Goal: Find specific page/section: Find specific page/section

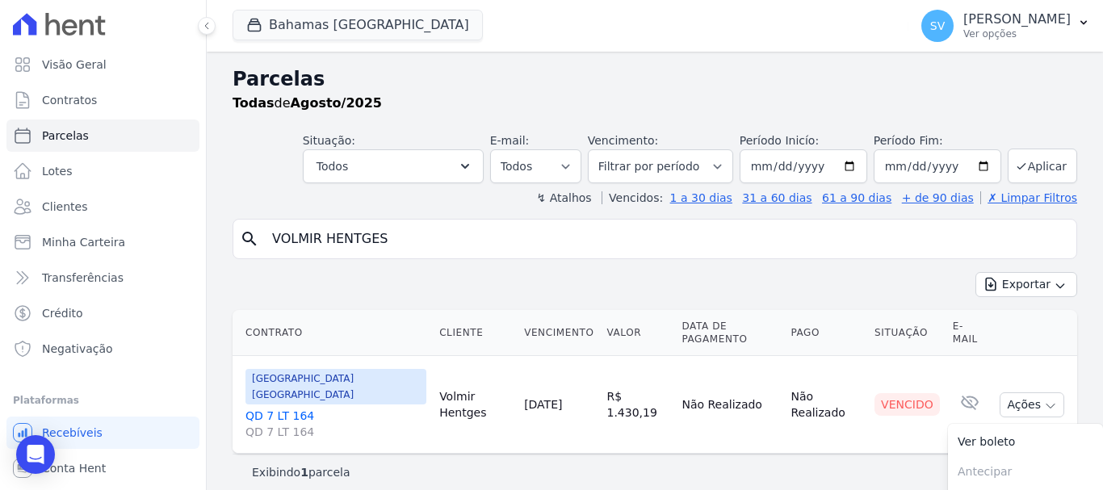
select select
drag, startPoint x: 343, startPoint y: 23, endPoint x: 343, endPoint y: 36, distance: 12.1
click at [343, 28] on button "Bahamas [GEOGRAPHIC_DATA]" at bounding box center [358, 25] width 250 height 31
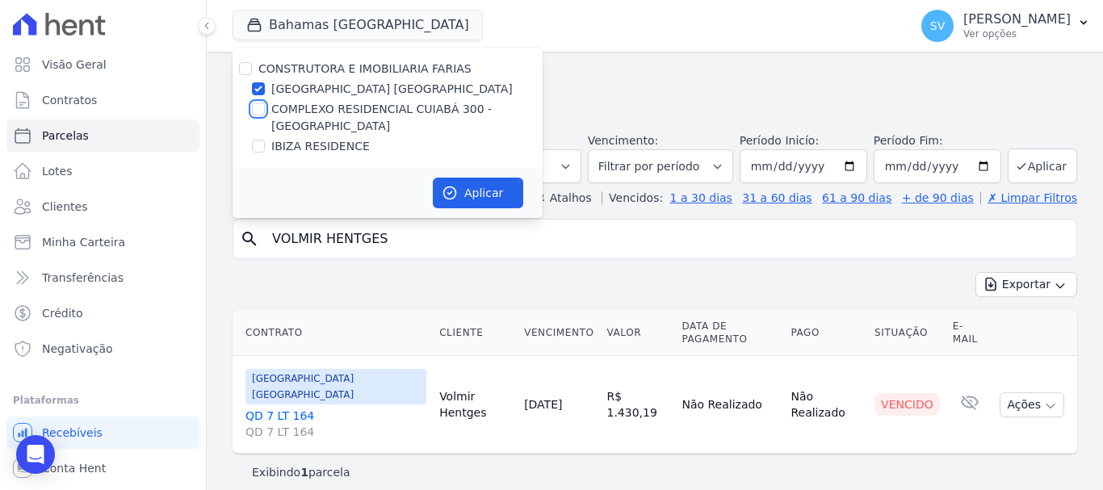
click at [258, 106] on input "COMPLEXO RESIDENCIAL CUIABÁ 300 - [GEOGRAPHIC_DATA]" at bounding box center [258, 109] width 13 height 13
checkbox input "true"
drag, startPoint x: 257, startPoint y: 81, endPoint x: 277, endPoint y: 89, distance: 21.8
click at [257, 85] on div at bounding box center [258, 89] width 13 height 16
click at [258, 78] on div "CONSTRUTORA E IMOBILIARIA FARIAS [GEOGRAPHIC_DATA] COMPLEXO RESIDENCIAL [GEOGRA…" at bounding box center [388, 108] width 310 height 120
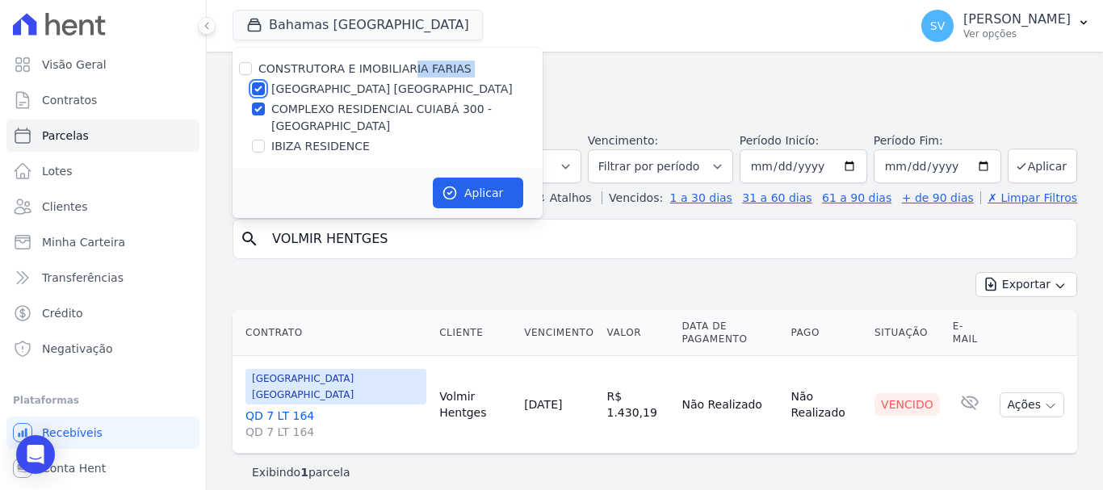
click at [258, 90] on input "[GEOGRAPHIC_DATA] [GEOGRAPHIC_DATA]" at bounding box center [258, 88] width 13 height 13
checkbox input "false"
click at [504, 188] on button "Aplicar" at bounding box center [478, 193] width 90 height 31
select select
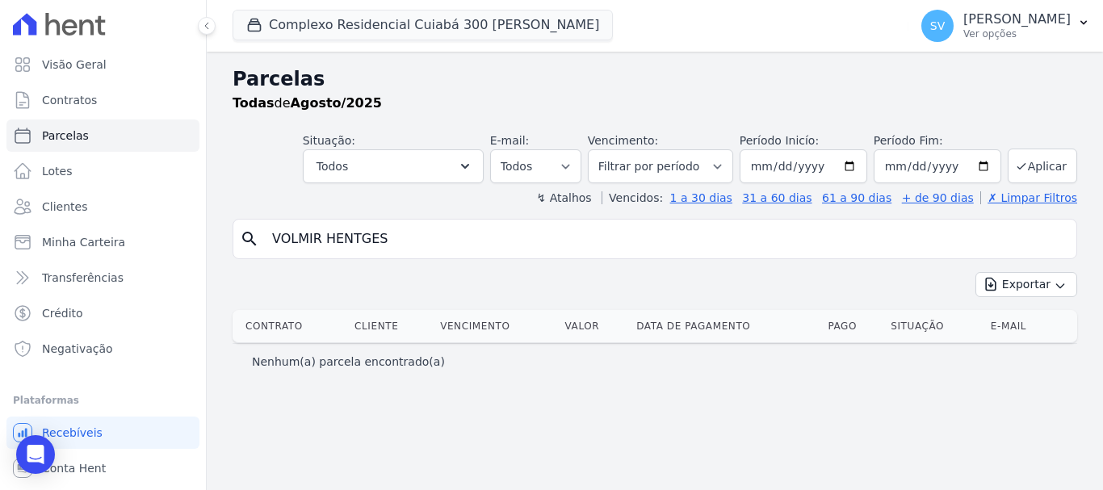
drag, startPoint x: 354, startPoint y: 242, endPoint x: 237, endPoint y: 234, distance: 116.6
click at [354, 227] on input "VOLMIR HENTGES" at bounding box center [667, 239] width 808 height 32
drag, startPoint x: 389, startPoint y: 229, endPoint x: 181, endPoint y: 221, distance: 208.6
click at [181, 221] on div "Visão Geral Contratos [GEOGRAPHIC_DATA] Lotes Clientes Minha Carteira Transferê…" at bounding box center [551, 245] width 1103 height 490
paste input "[PERSON_NAME]"
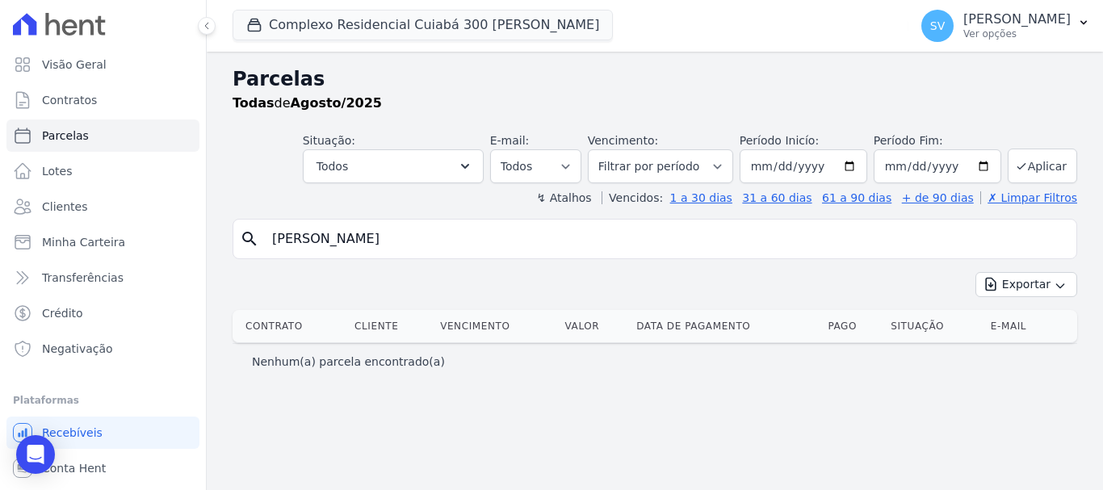
type input "[PERSON_NAME]"
select select
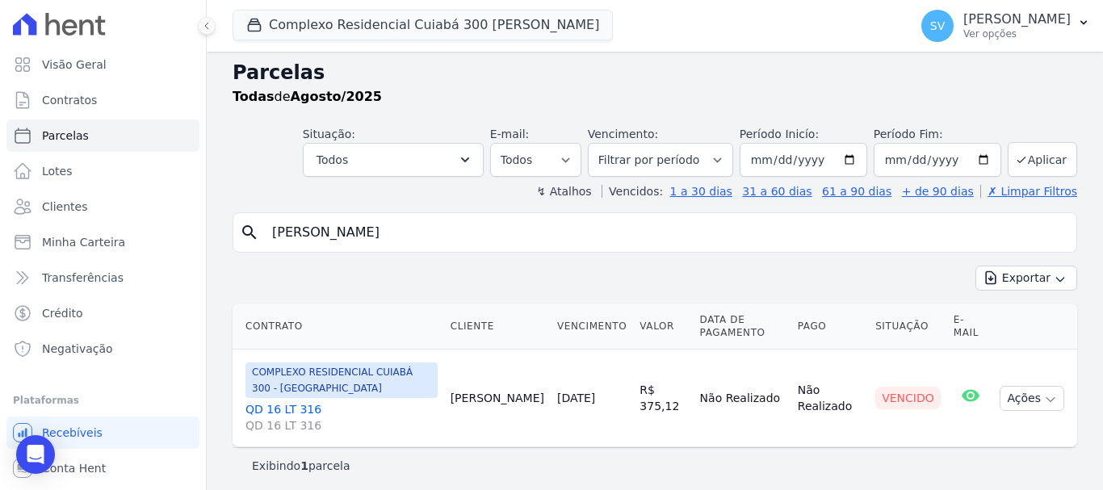
scroll to position [13, 0]
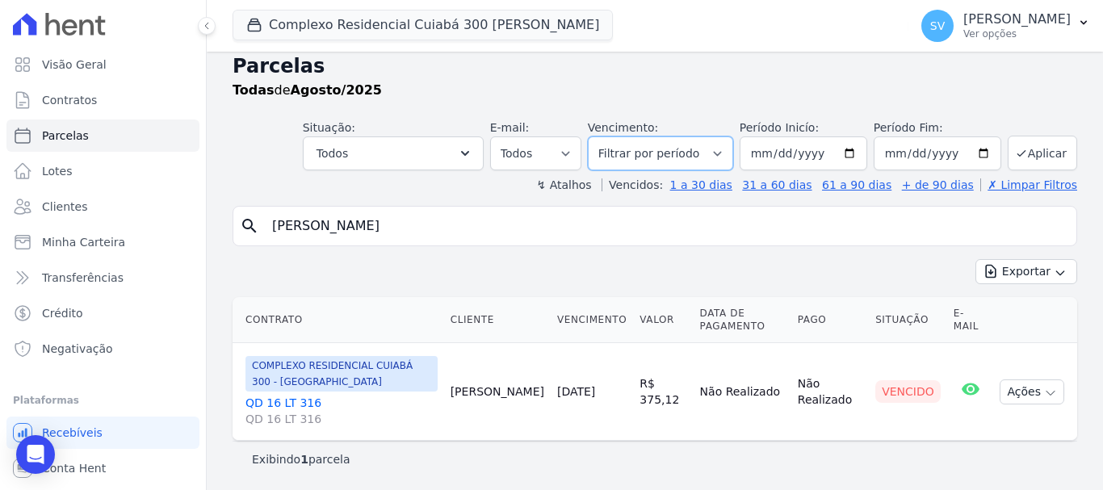
click at [670, 158] on select "Filtrar por período ──────── Todos os meses Abril/2024 Maio/2024 Junho/2024 Jul…" at bounding box center [660, 154] width 145 height 34
click at [806, 273] on div "Exportar Exportar PDF Exportar CSV" at bounding box center [655, 278] width 845 height 38
click at [1029, 390] on button "Ações" at bounding box center [1032, 392] width 65 height 25
click at [994, 422] on link "Ver boleto" at bounding box center [1025, 429] width 155 height 30
click at [850, 153] on input "[DATE]" at bounding box center [804, 154] width 128 height 34
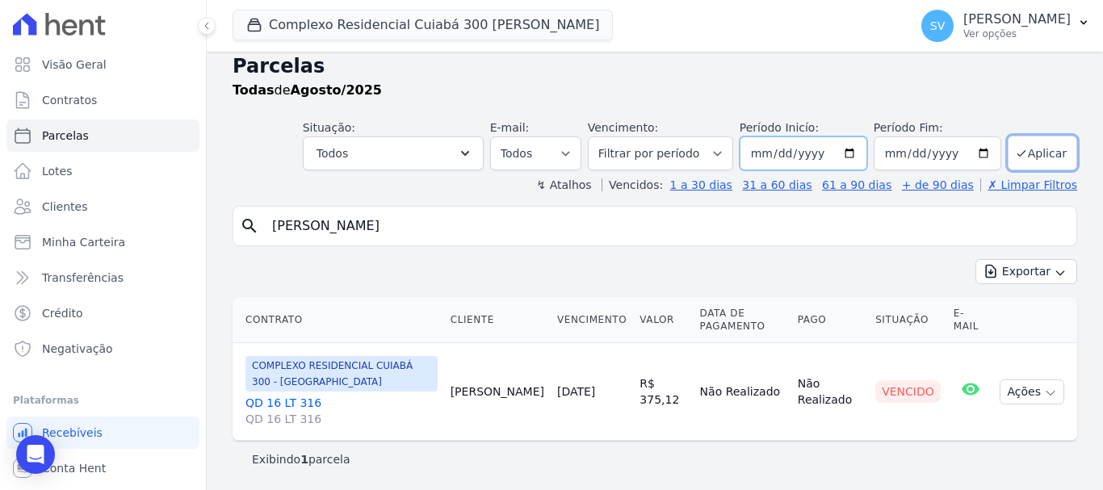
type input "[DATE]"
click at [1035, 158] on button "Aplicar" at bounding box center [1042, 153] width 69 height 35
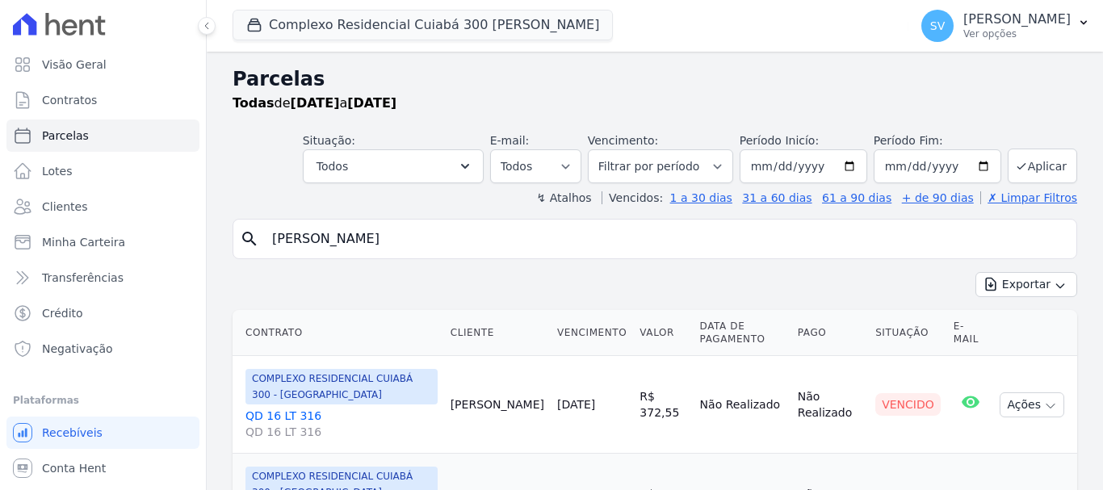
select select
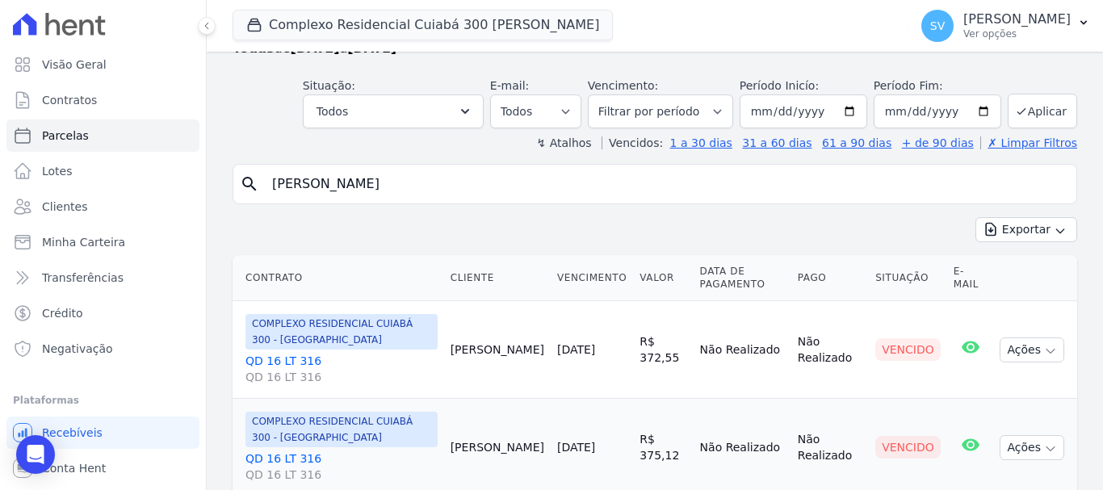
scroll to position [111, 0]
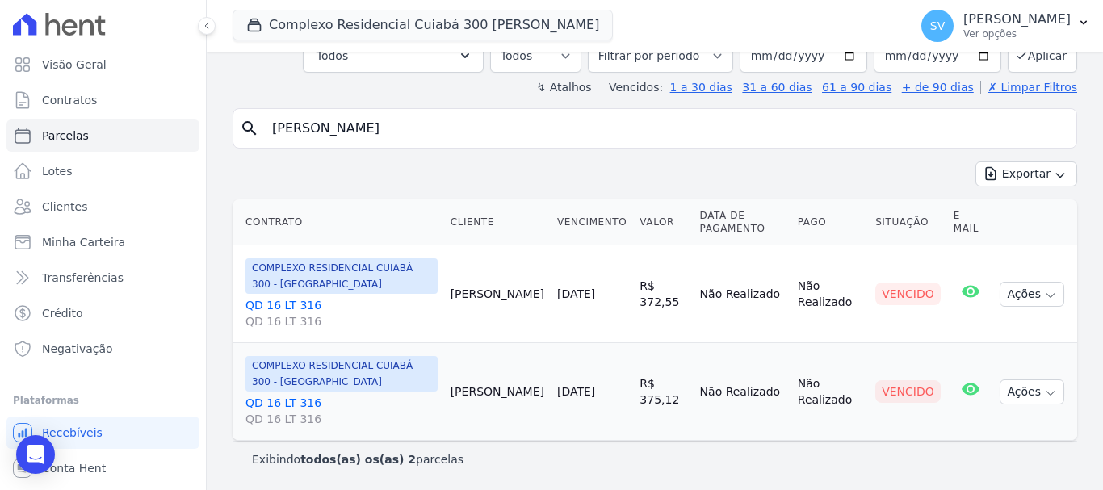
drag, startPoint x: 1017, startPoint y: 290, endPoint x: 1010, endPoint y: 324, distance: 34.7
click at [1017, 293] on button "Ações" at bounding box center [1032, 294] width 65 height 25
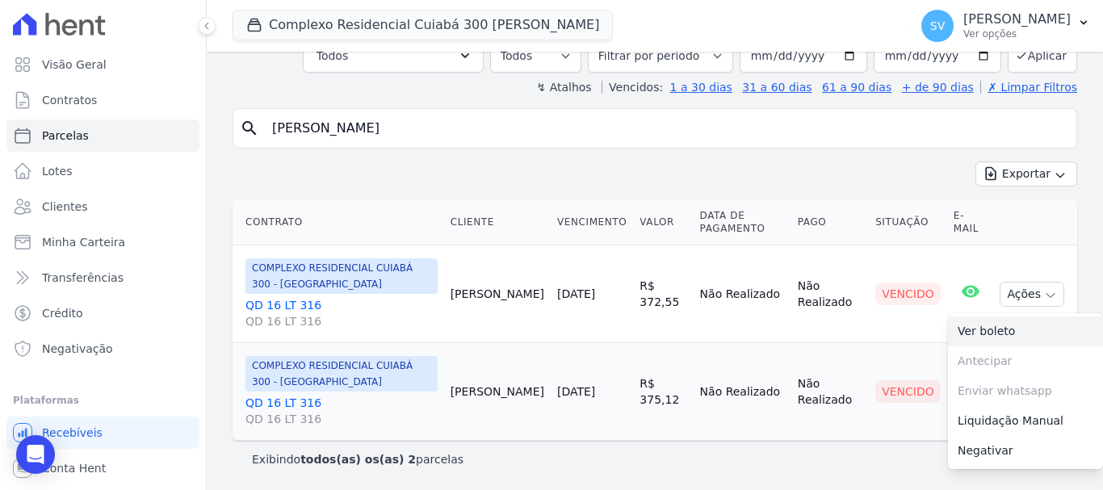
click at [978, 336] on link "Ver boleto" at bounding box center [1025, 332] width 155 height 30
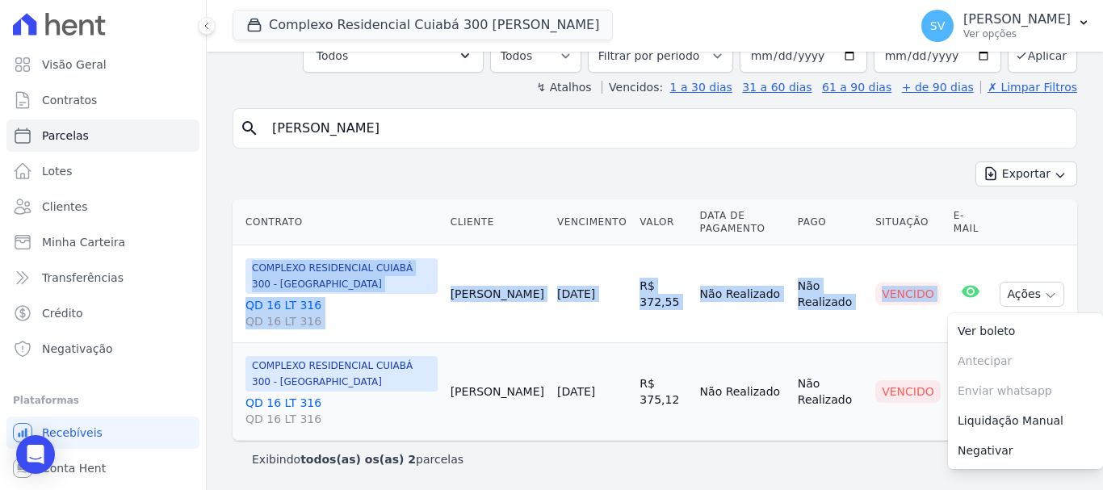
click at [1036, 246] on td "Ações Ver boleto Antecipar Antecipação não disponível Enviar whatsapp É necessá…" at bounding box center [1036, 295] width 84 height 98
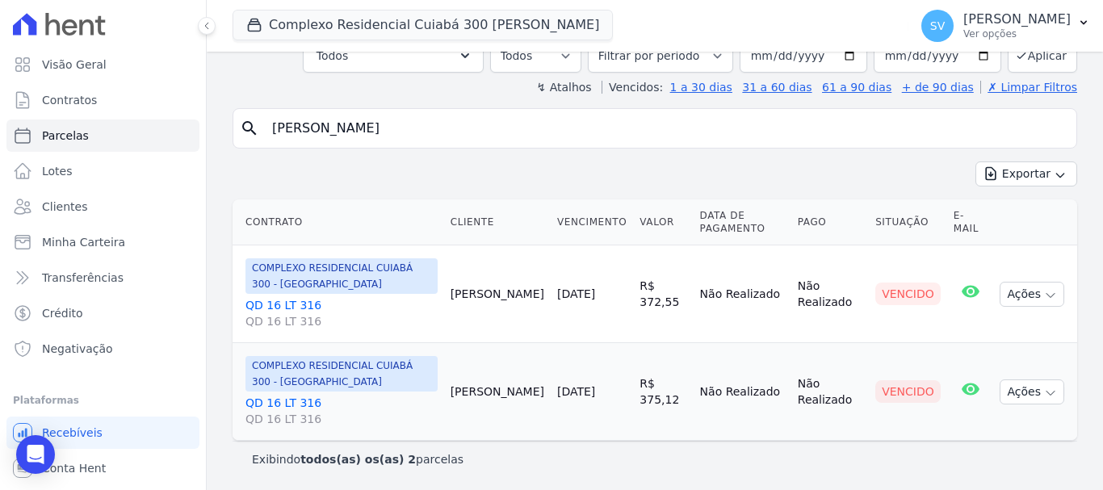
drag, startPoint x: 272, startPoint y: 120, endPoint x: 259, endPoint y: 124, distance: 14.6
click at [259, 124] on div "search JESSICA FERREIRA DE MORAIS" at bounding box center [655, 128] width 845 height 40
click at [284, 136] on input "niolas he" at bounding box center [667, 128] width 808 height 32
click at [395, 126] on input "nikolas he" at bounding box center [667, 128] width 808 height 32
type input "NIKOLAS HENDERSON SILVA COUTO"
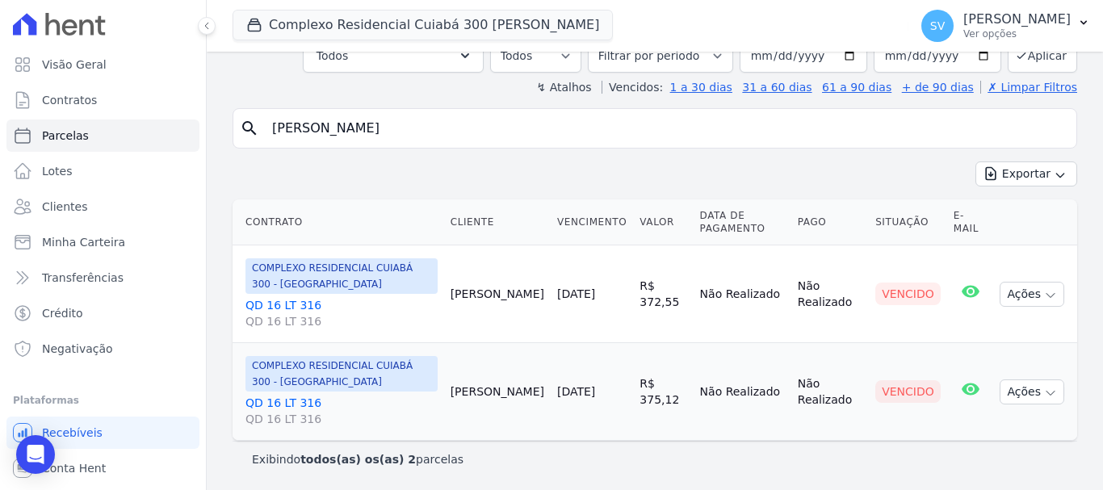
select select
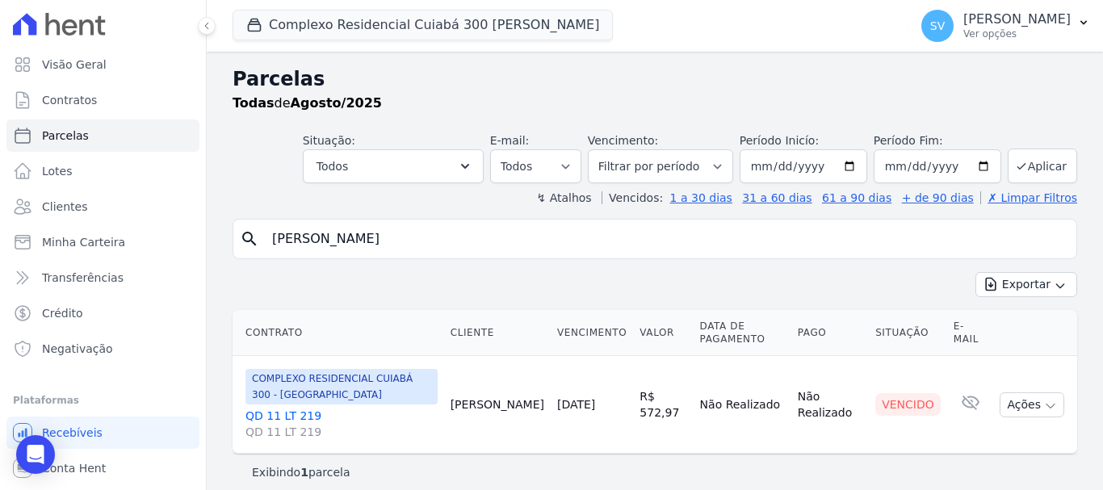
scroll to position [13, 0]
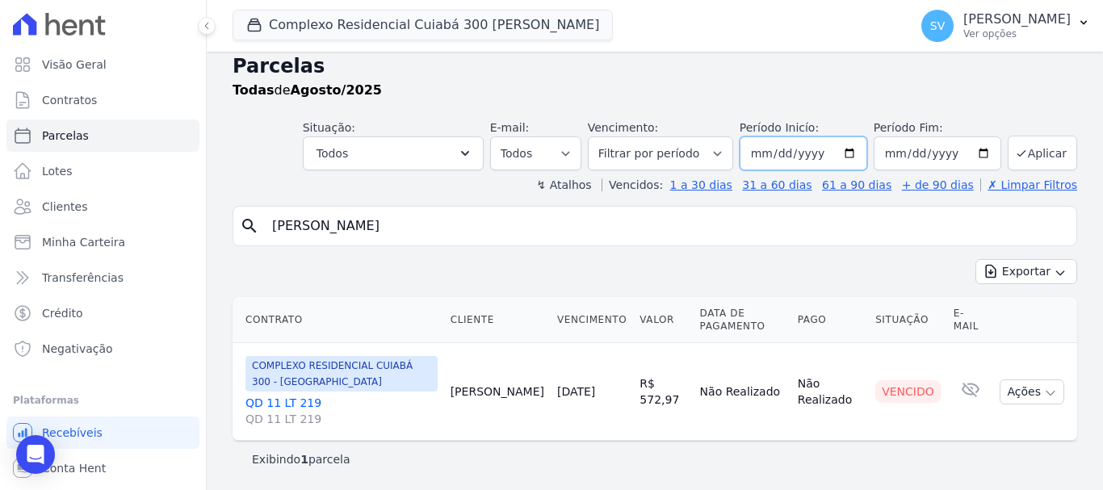
drag, startPoint x: 847, startPoint y: 149, endPoint x: 837, endPoint y: 165, distance: 19.3
click at [847, 150] on input "[DATE]" at bounding box center [804, 154] width 128 height 34
type input "[DATE]"
click at [597, 280] on div "Exportar Exportar PDF Exportar CSV" at bounding box center [655, 278] width 845 height 38
click at [952, 232] on input "NIKOLAS HENDERSON SILVA COUTO" at bounding box center [667, 226] width 808 height 32
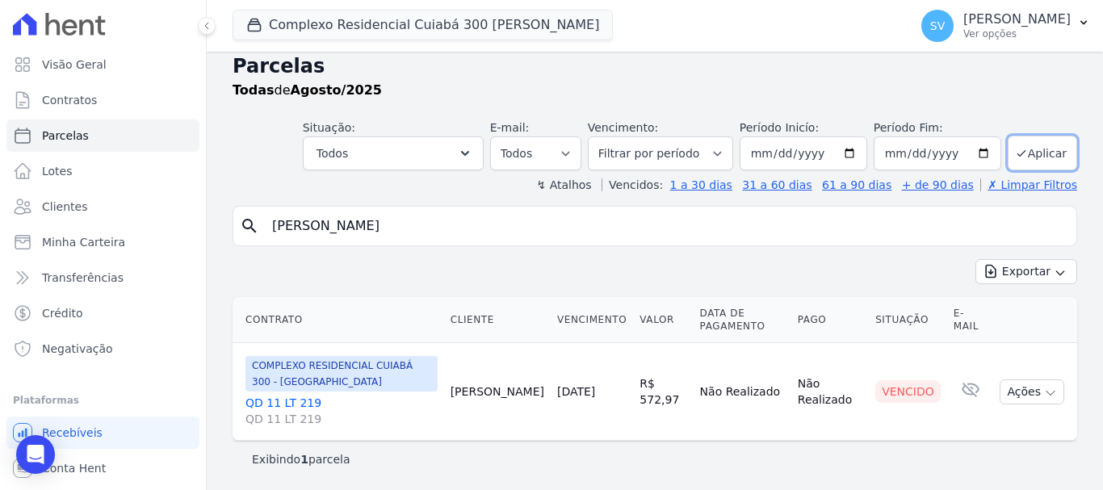
select select
click at [1002, 400] on button "Ações" at bounding box center [1032, 392] width 65 height 25
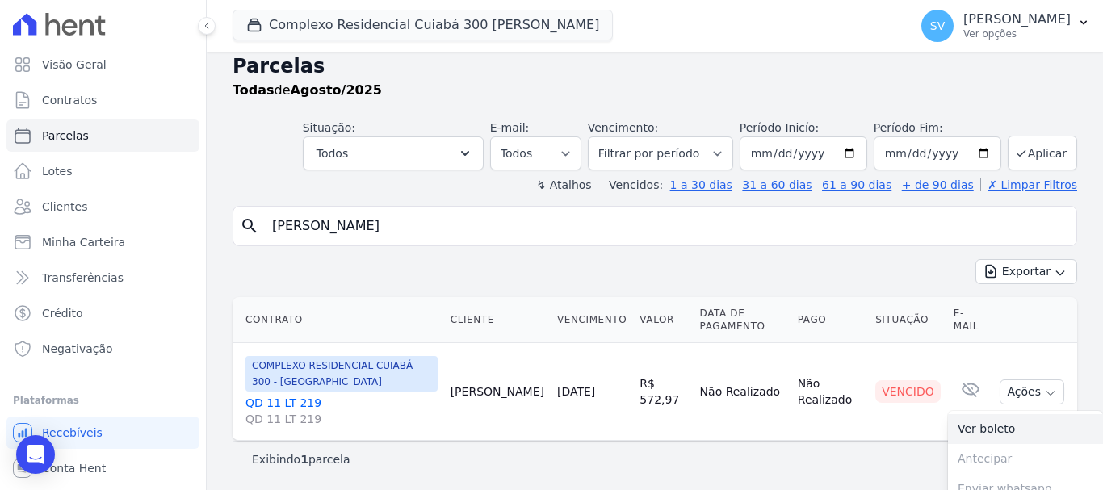
click at [1021, 428] on link "Ver boleto" at bounding box center [1025, 429] width 155 height 30
drag, startPoint x: 783, startPoint y: 224, endPoint x: 194, endPoint y: 237, distance: 589.1
click at [194, 237] on div "Visão Geral Contratos [GEOGRAPHIC_DATA] Lotes Clientes Minha Carteira Transferê…" at bounding box center [551, 245] width 1103 height 490
paste input "Thamires Alves Medina Rodrigues"
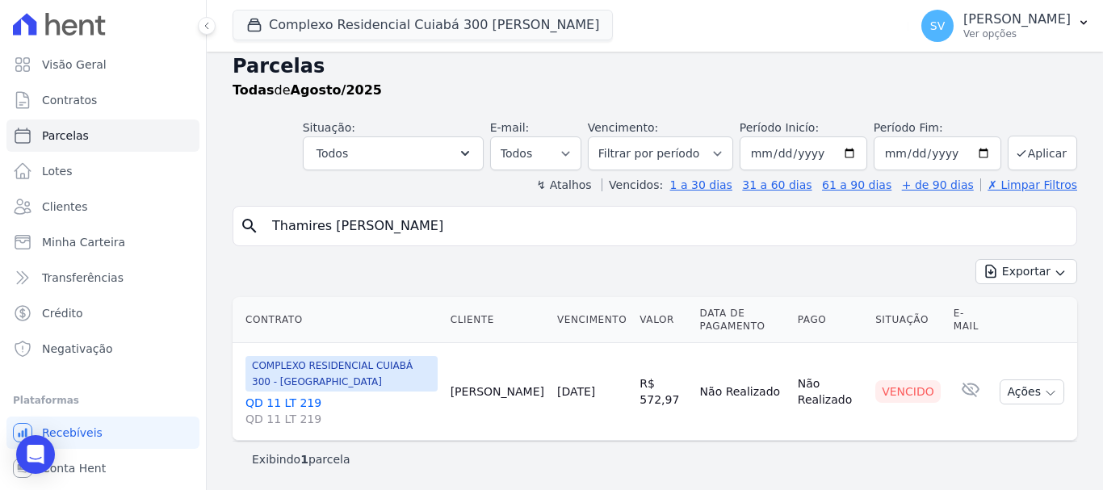
click at [906, 224] on input "Thamires Alves Medina Rodrigues" at bounding box center [667, 226] width 808 height 32
type input "Thamires Alves Medina Rodrigues"
select select
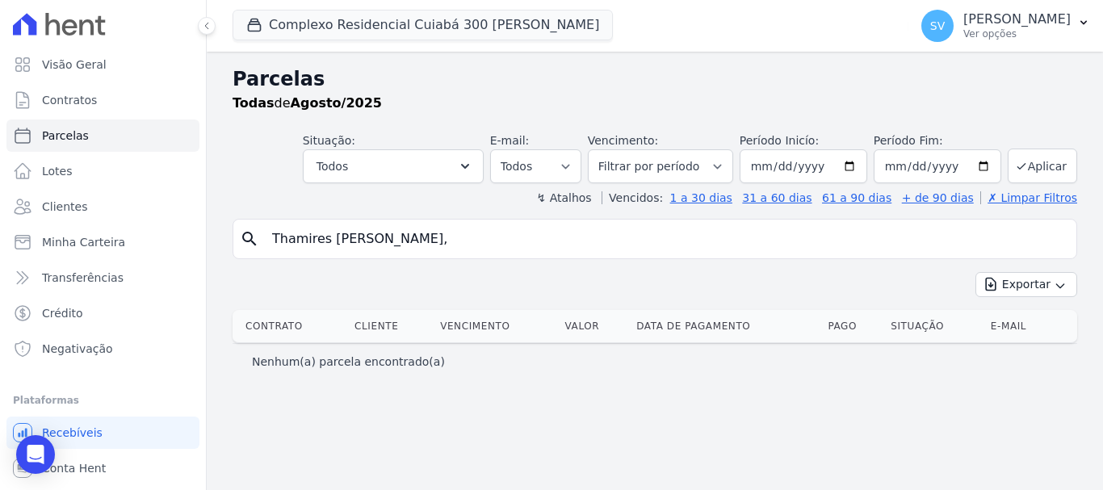
click at [528, 250] on input "Thamires Alves Medina Rodrigues," at bounding box center [667, 239] width 808 height 32
type input "Thamires Alves Medina Rodrigues"
select select
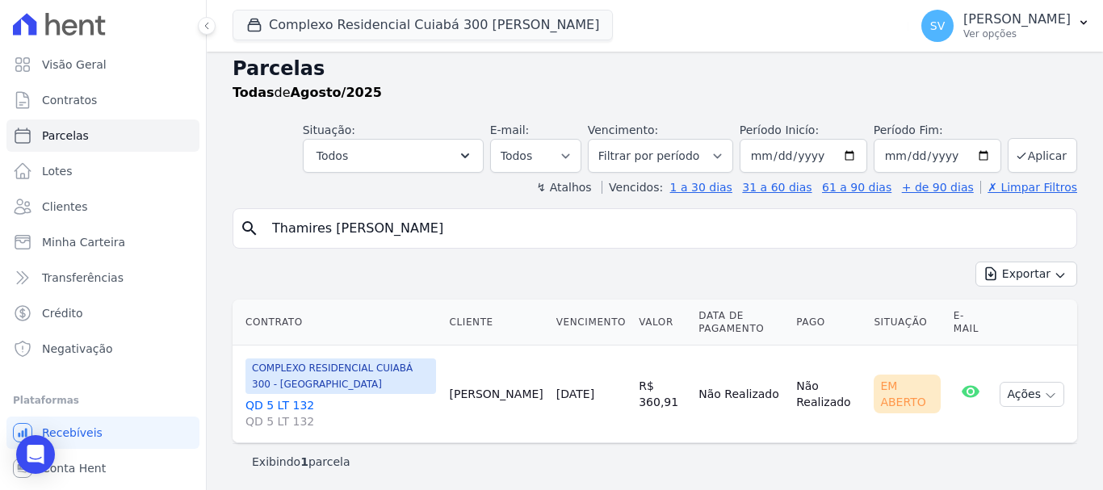
scroll to position [13, 0]
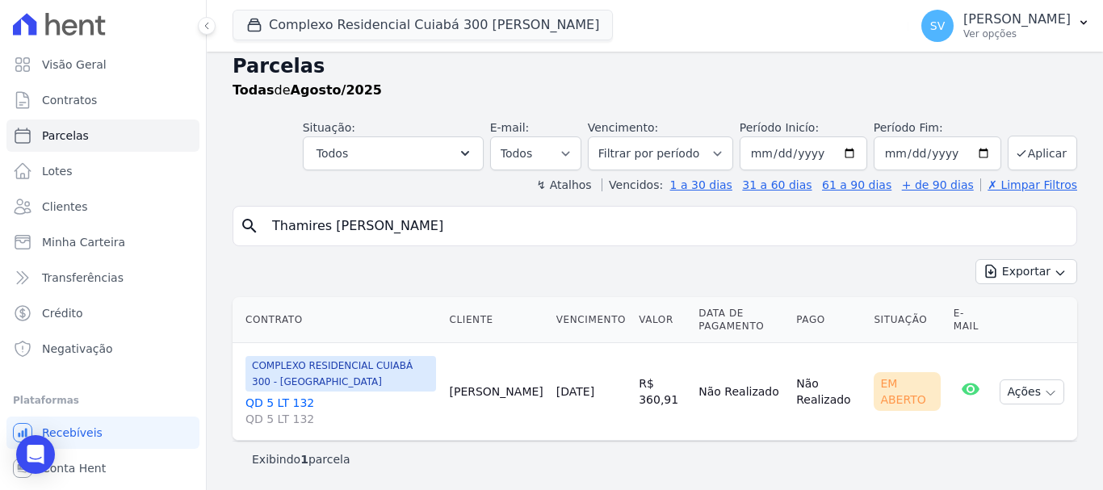
click at [1029, 411] on td "Ações Ver boleto Antecipar Antecipação não disponível Enviar whatsapp É necessá…" at bounding box center [1036, 392] width 84 height 98
click at [1026, 393] on button "Ações" at bounding box center [1032, 392] width 65 height 25
click at [998, 428] on link "Ver boleto" at bounding box center [1025, 429] width 155 height 30
